Goal: Find specific page/section: Find specific page/section

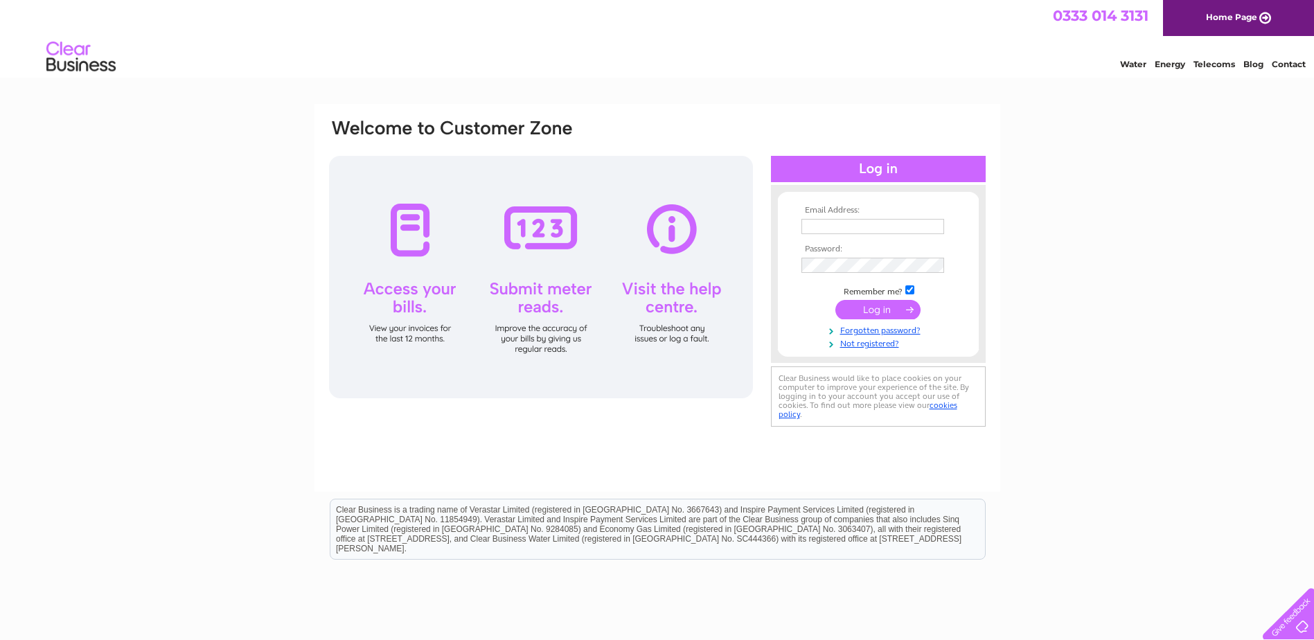
type input "accounts@kerrcodevelopments.co.uk"
click at [880, 304] on input "submit" at bounding box center [877, 309] width 85 height 19
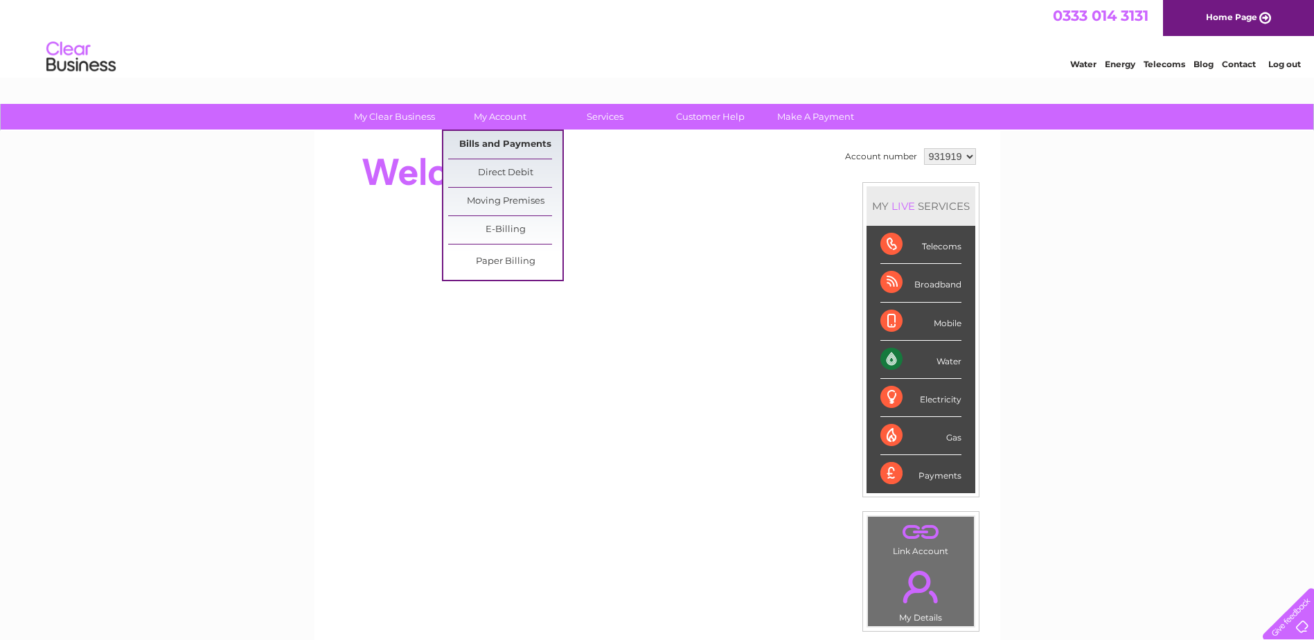
click at [512, 140] on link "Bills and Payments" at bounding box center [505, 145] width 114 height 28
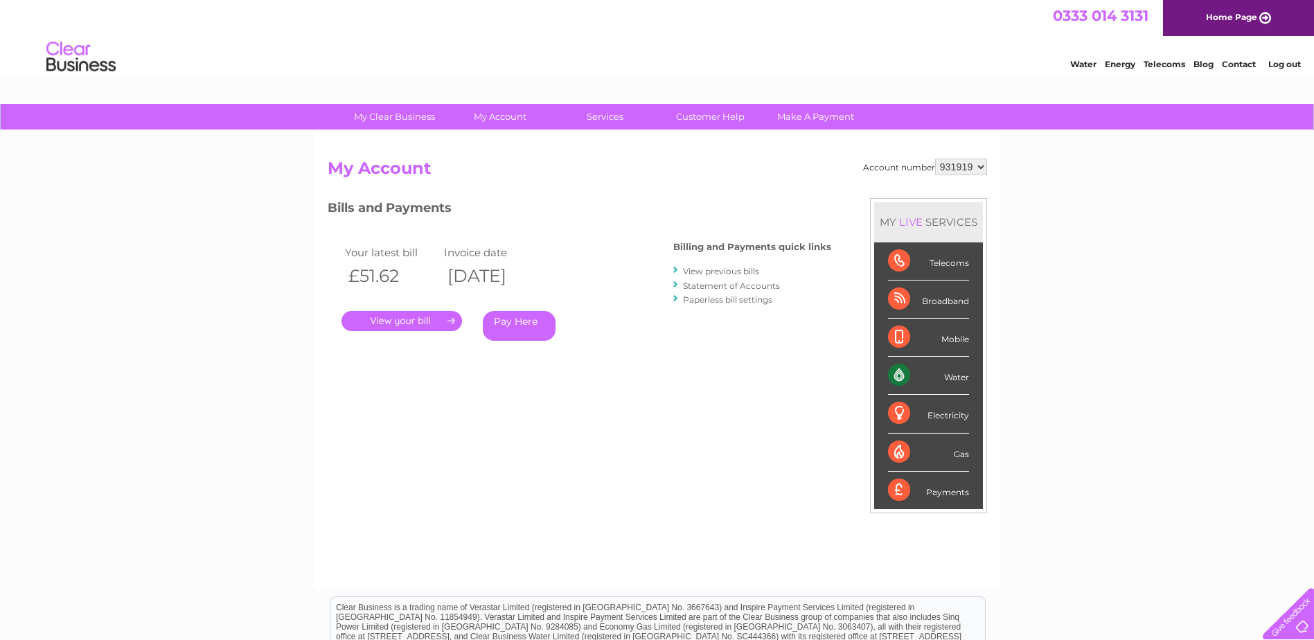
click at [413, 323] on link "." at bounding box center [401, 321] width 121 height 20
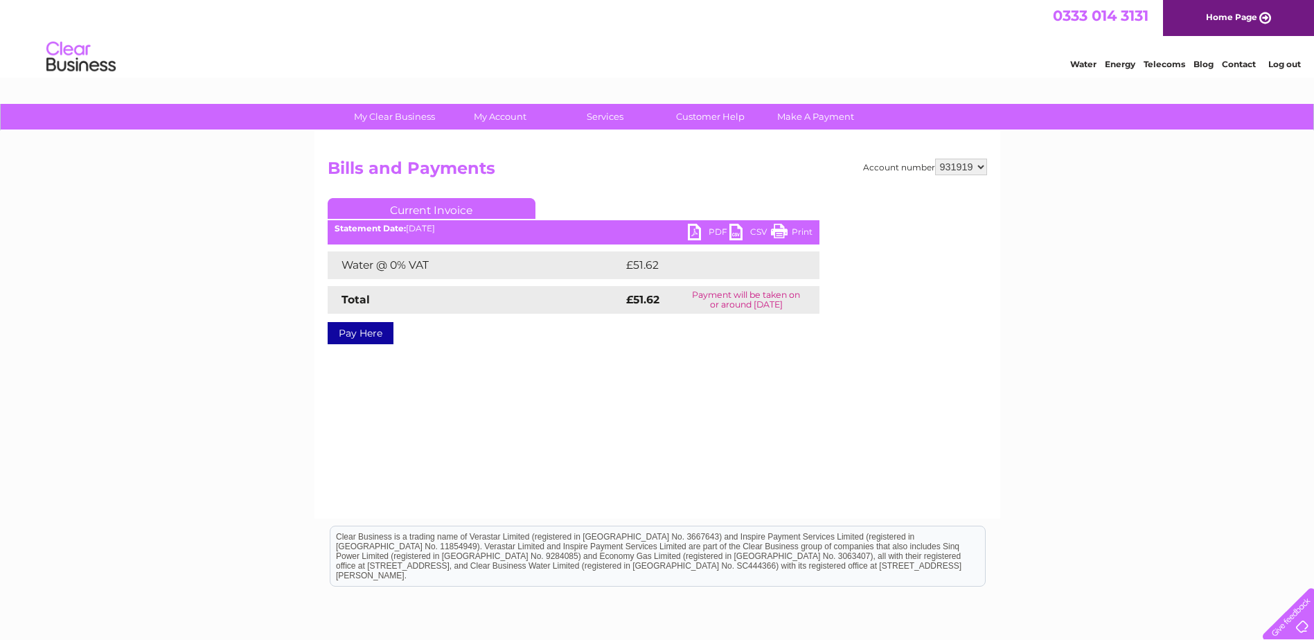
click at [704, 231] on link "PDF" at bounding box center [709, 234] width 42 height 20
